Goal: Task Accomplishment & Management: Complete application form

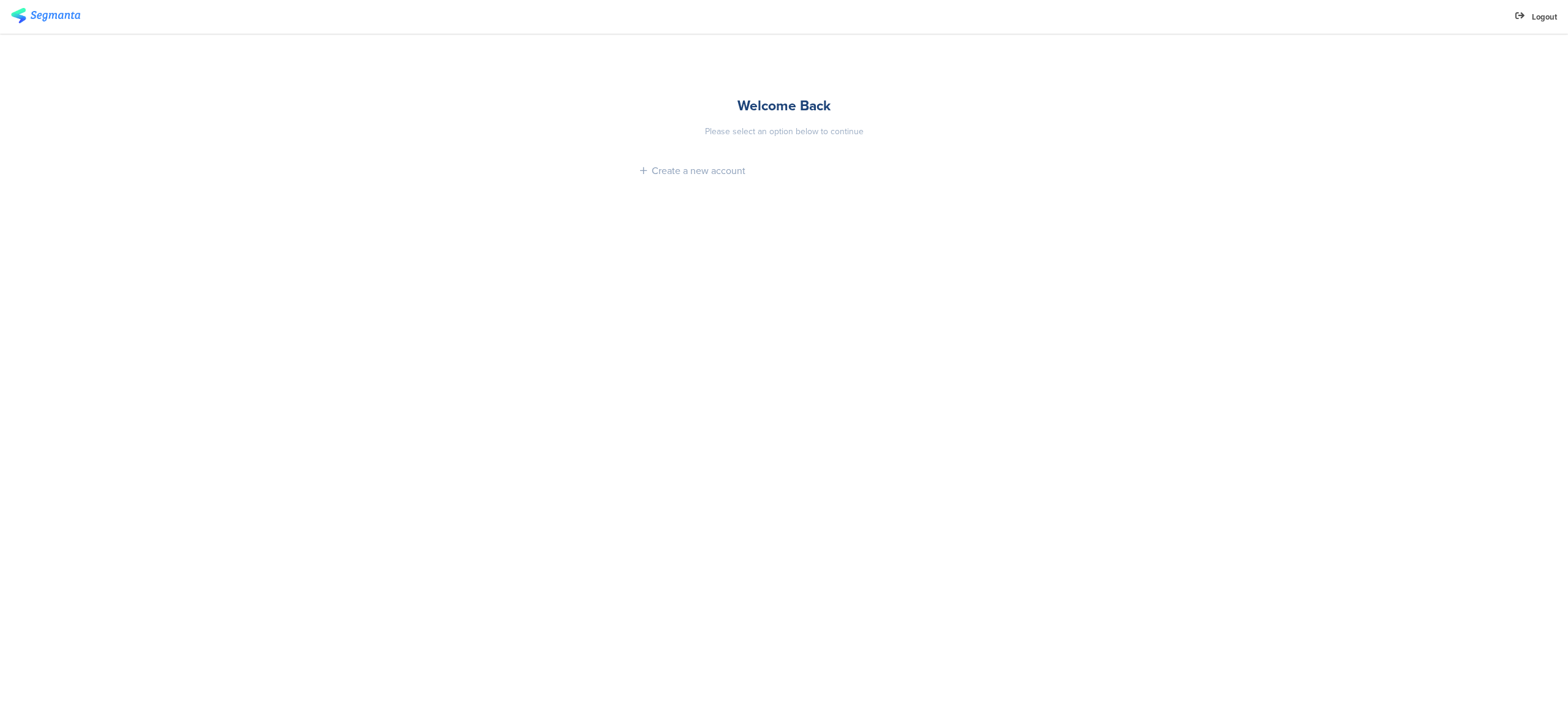
click at [64, 11] on img at bounding box center [46, 16] width 70 height 16
click at [711, 181] on div "Create a new account" at bounding box center [784, 171] width 288 height 35
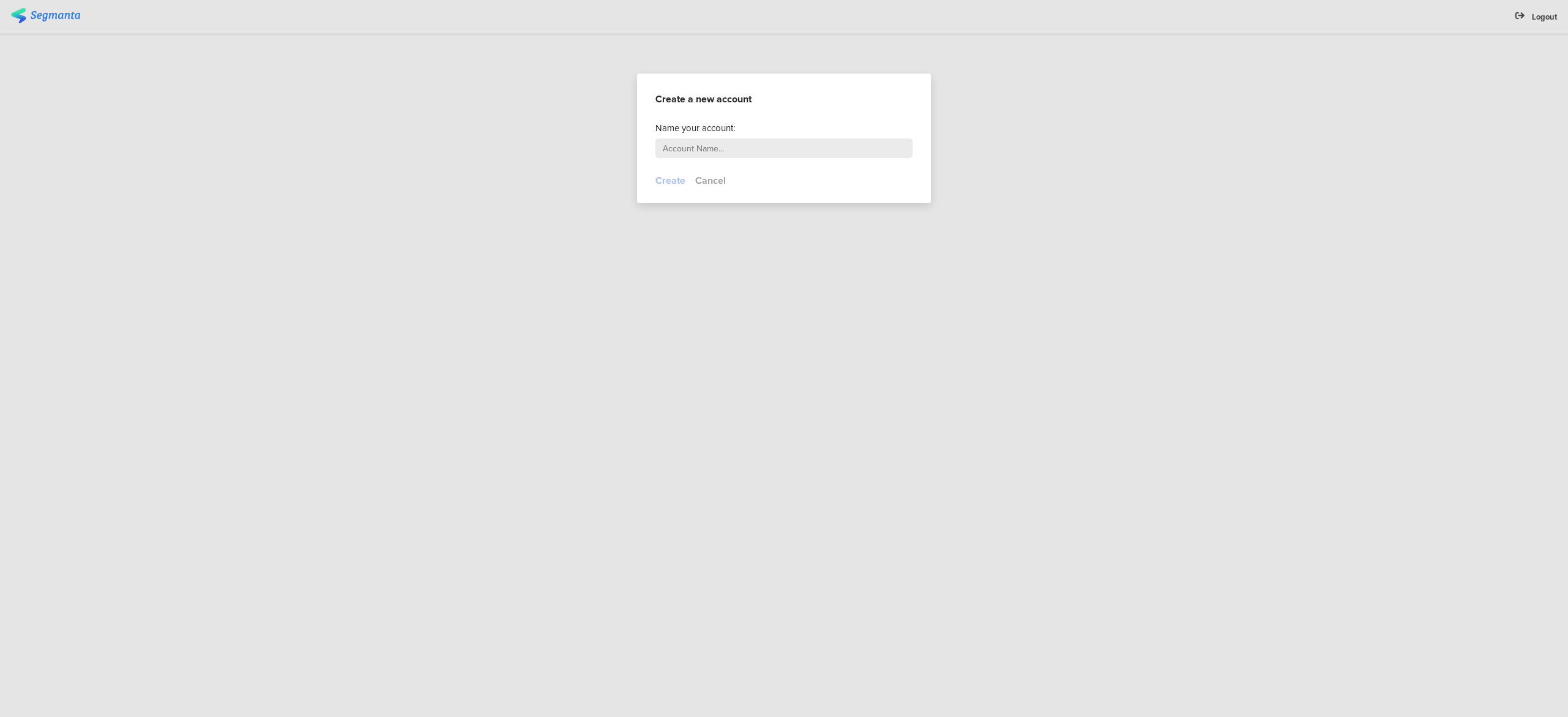
click at [1049, 198] on div at bounding box center [784, 358] width 1568 height 717
click at [32, 17] on div at bounding box center [784, 358] width 1568 height 717
click at [57, 20] on div at bounding box center [784, 358] width 1568 height 717
